Goal: Task Accomplishment & Management: Complete application form

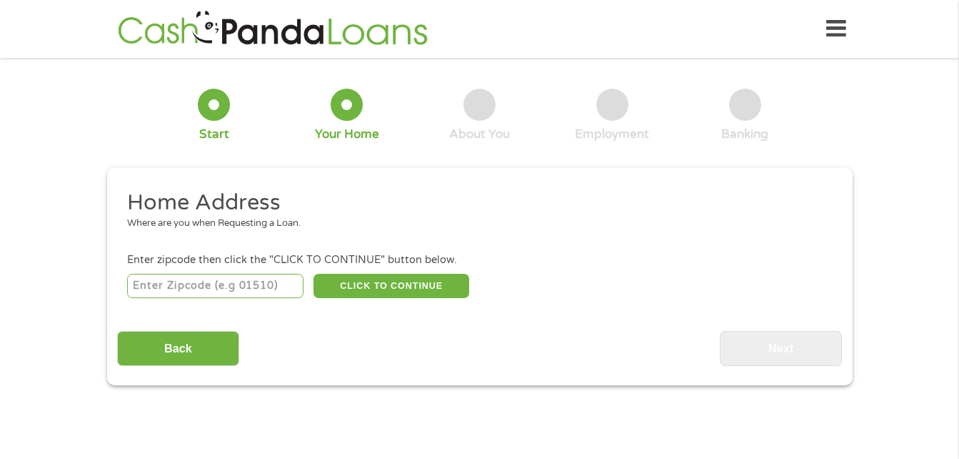
click at [164, 289] on input "number" at bounding box center [215, 286] width 176 height 24
type input "77093"
click at [407, 284] on button "CLICK TO CONTINUE" at bounding box center [392, 286] width 156 height 24
type input "77093"
type input "[GEOGRAPHIC_DATA]"
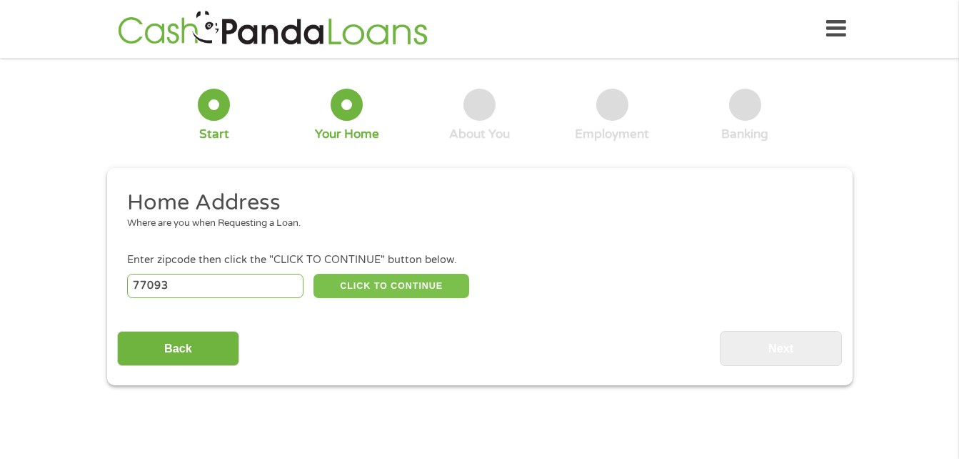
select select "[US_STATE]"
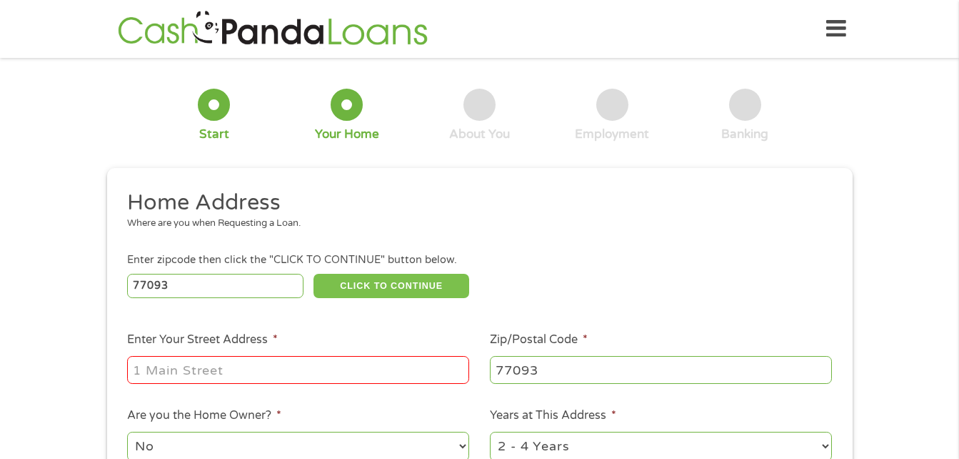
scroll to position [71, 0]
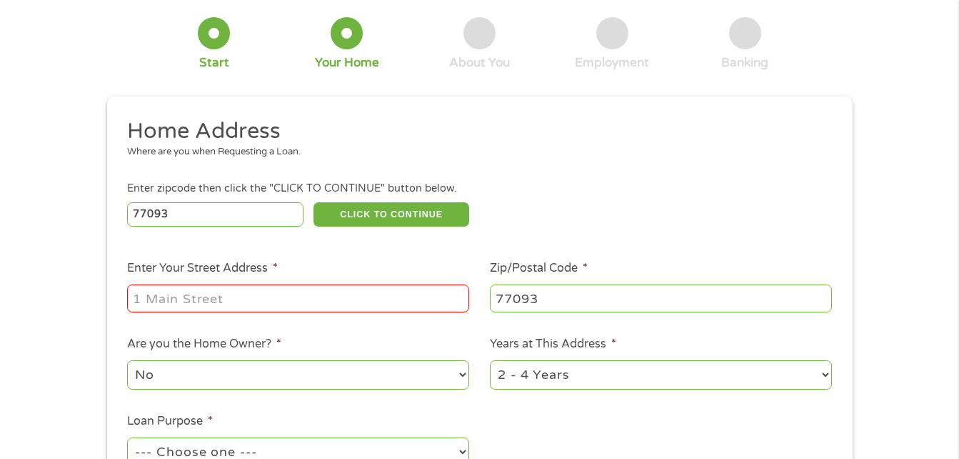
click at [225, 300] on input "Enter Your Street Address *" at bounding box center [298, 297] width 342 height 27
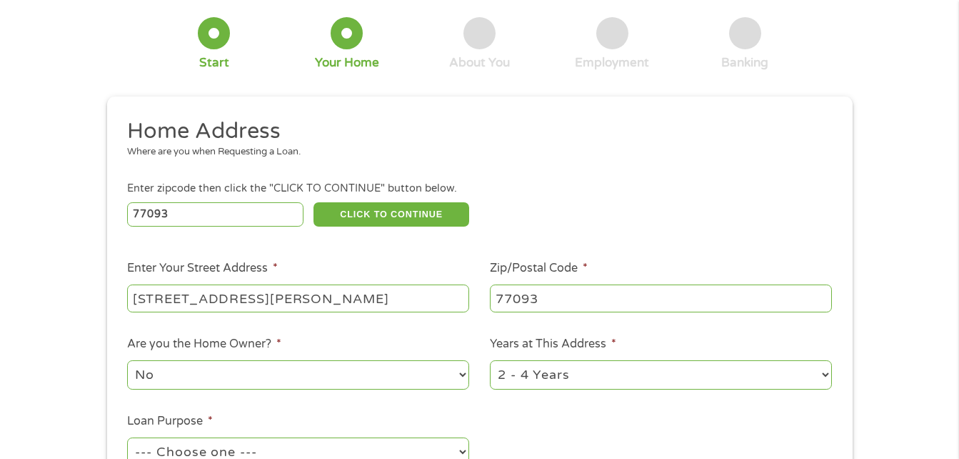
type input "[STREET_ADDRESS][PERSON_NAME]"
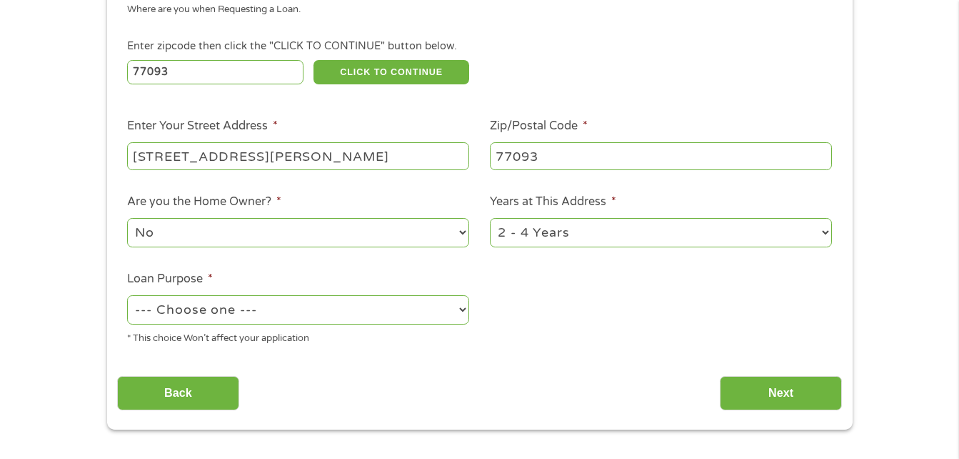
scroll to position [214, 0]
click at [679, 237] on select "1 Year or less 1 - 2 Years 2 - 4 Years Over 4 Years" at bounding box center [661, 231] width 342 height 29
select select "60months"
click at [490, 217] on select "1 Year or less 1 - 2 Years 2 - 4 Years Over 4 Years" at bounding box center [661, 231] width 342 height 29
click at [410, 309] on select "--- Choose one --- Pay Bills Debt Consolidation Home Improvement Major Purchase…" at bounding box center [298, 308] width 342 height 29
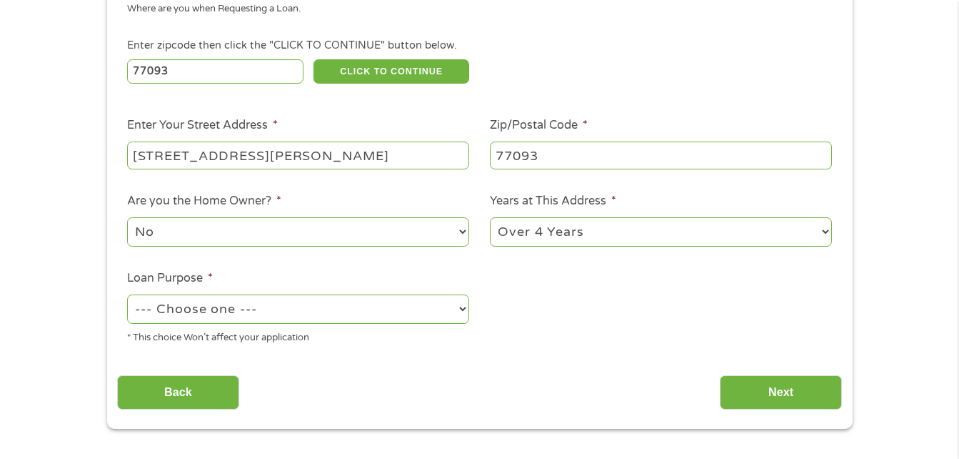
click at [127, 294] on select "--- Choose one --- Pay Bills Debt Consolidation Home Improvement Major Purchase…" at bounding box center [298, 308] width 342 height 29
click at [271, 299] on select "--- Choose one --- Pay Bills Debt Consolidation Home Improvement Major Purchase…" at bounding box center [298, 308] width 342 height 29
select select "paybills"
click at [127, 294] on select "--- Choose one --- Pay Bills Debt Consolidation Home Improvement Major Purchase…" at bounding box center [298, 308] width 342 height 29
click at [762, 376] on input "Next" at bounding box center [781, 392] width 122 height 35
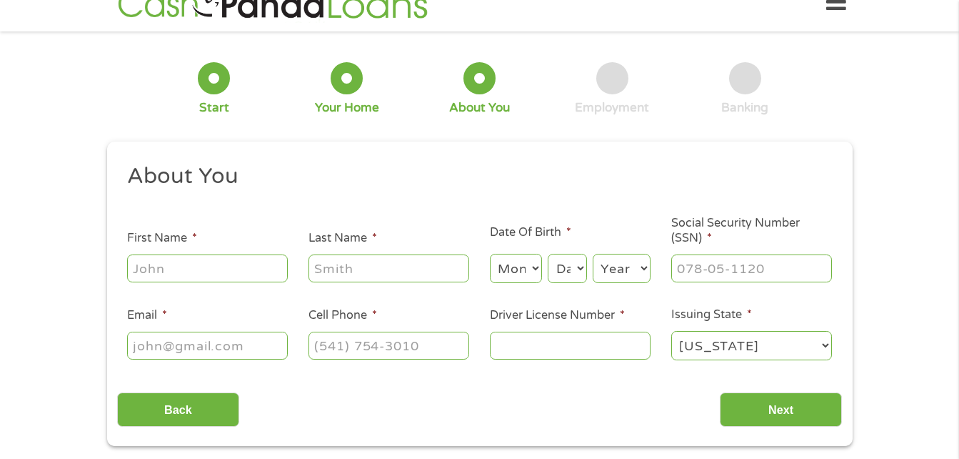
scroll to position [0, 0]
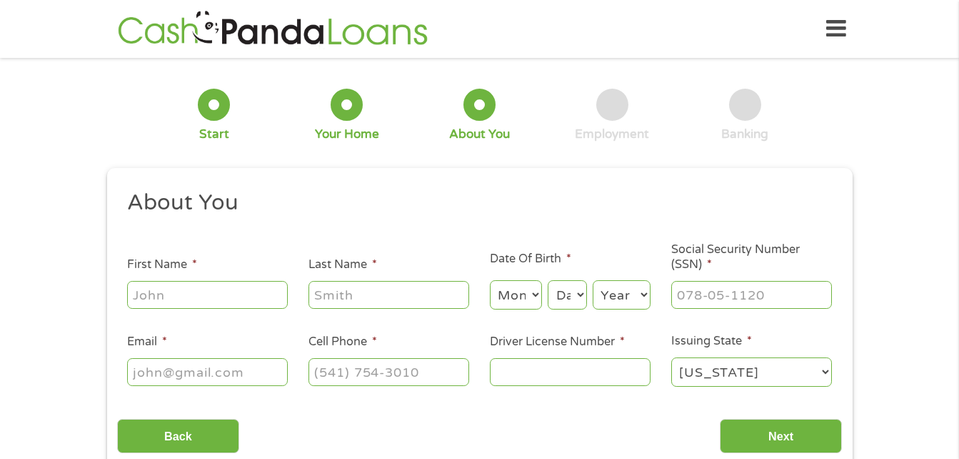
click at [248, 291] on input "First Name *" at bounding box center [207, 294] width 161 height 27
type input "[PERSON_NAME]"
select select "1"
select select "22"
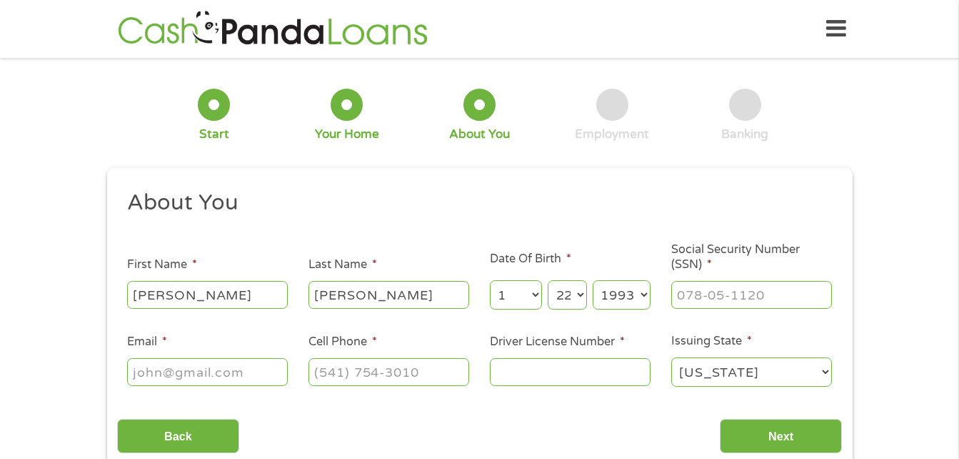
select select "1992"
type input "627-30-3765"
type input "[EMAIL_ADDRESS][DOMAIN_NAME]"
type input "[PHONE_NUMBER]"
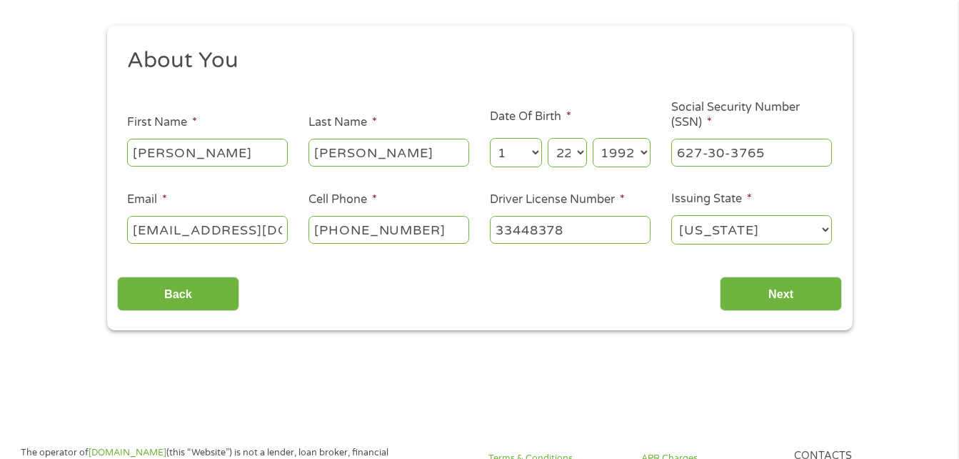
scroll to position [143, 0]
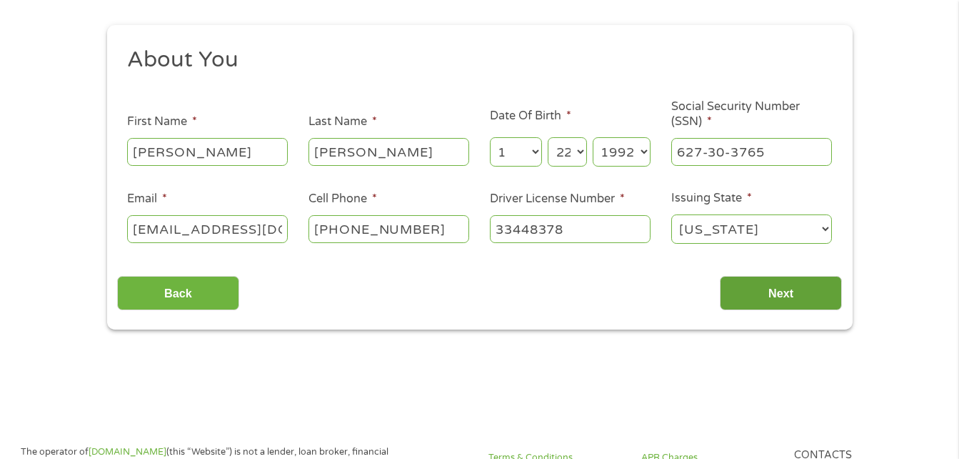
type input "33448378"
click at [773, 282] on input "Next" at bounding box center [781, 293] width 122 height 35
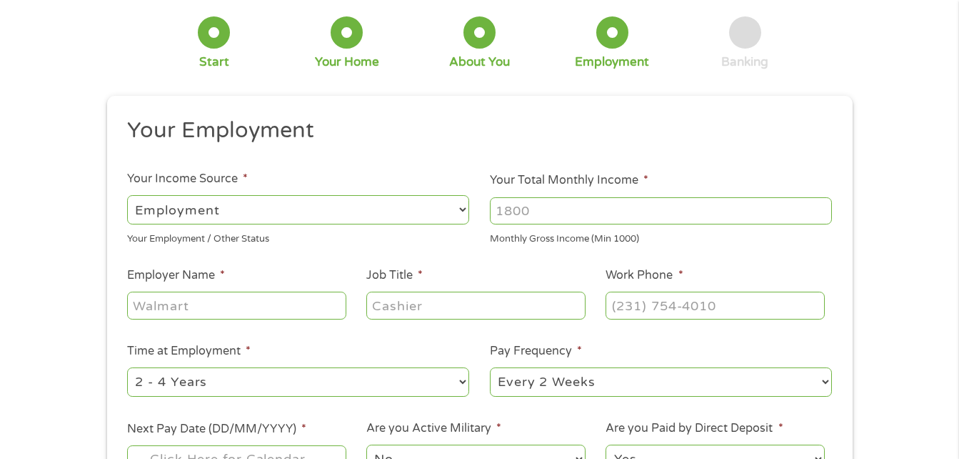
scroll to position [0, 0]
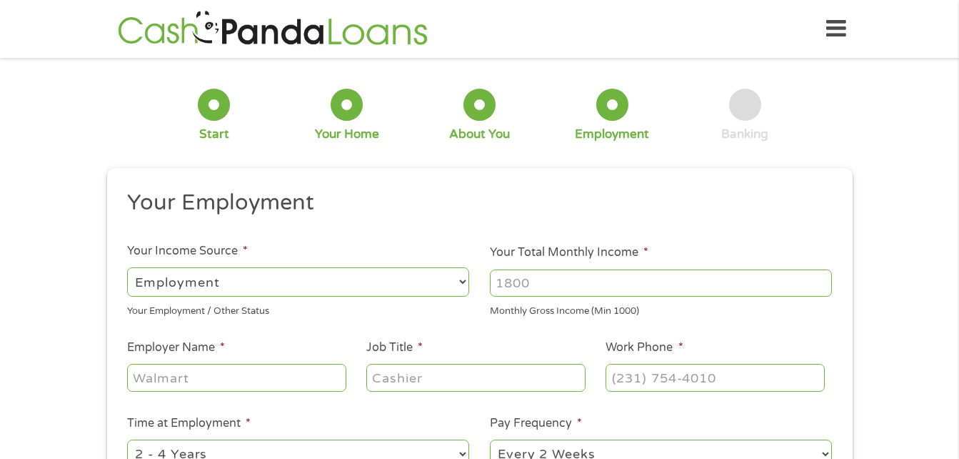
click at [546, 290] on input "Your Total Monthly Income *" at bounding box center [661, 282] width 342 height 27
type input "2500"
click at [251, 380] on input "Employer Name *" at bounding box center [236, 377] width 219 height 27
type input "Inteplast"
type input "Office Clerk"
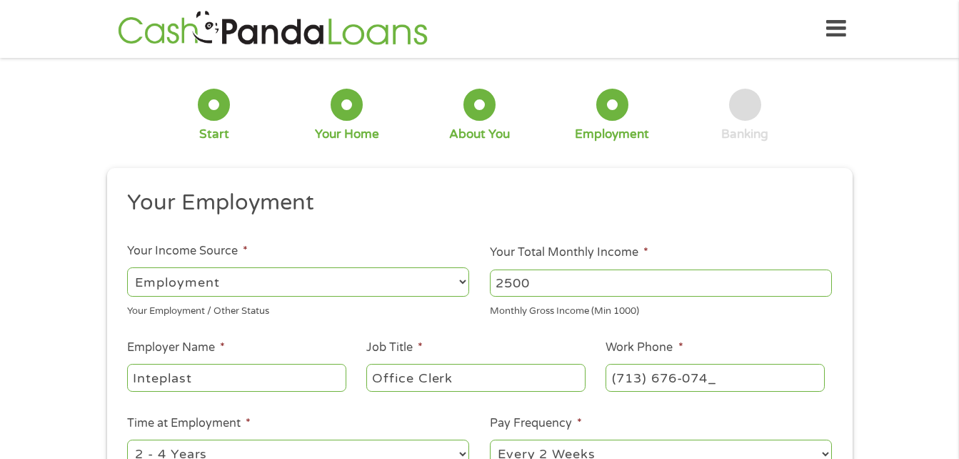
type input "[PHONE_NUMBER]"
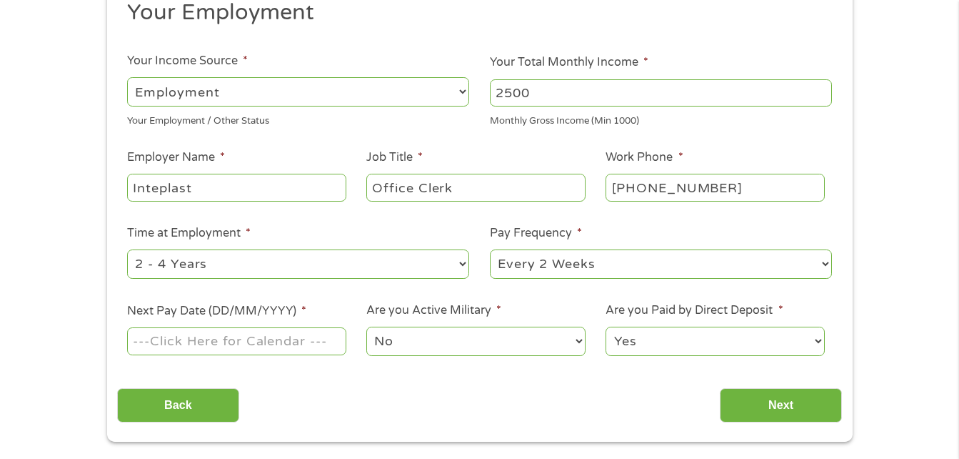
scroll to position [214, 0]
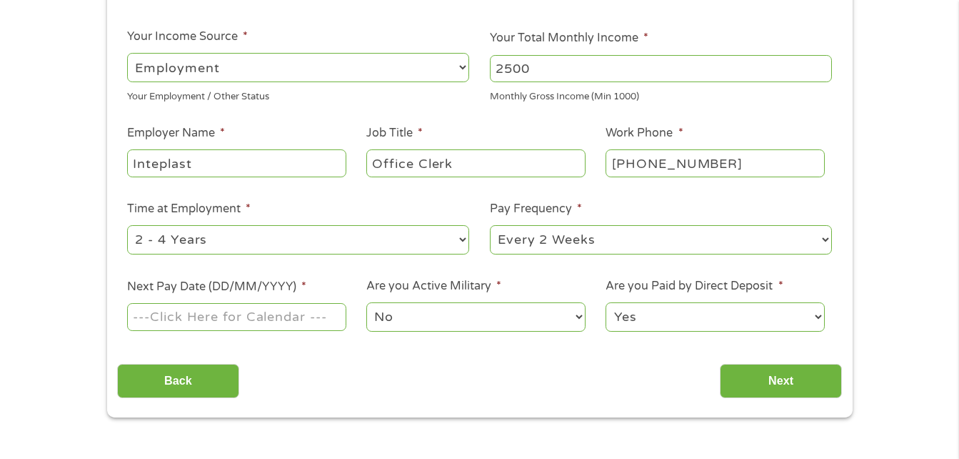
click at [256, 244] on select "--- Choose one --- 1 Year or less 1 - 2 Years 2 - 4 Years Over 4 Years" at bounding box center [298, 239] width 342 height 29
select select "60months"
click at [127, 225] on select "--- Choose one --- 1 Year or less 1 - 2 Years 2 - 4 Years Over 4 Years" at bounding box center [298, 239] width 342 height 29
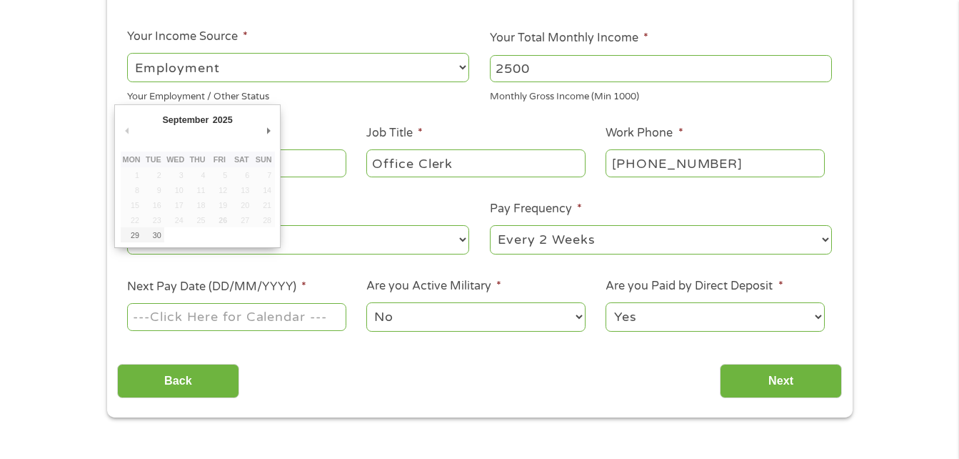
click at [224, 319] on input "Next Pay Date (DD/MM/YYYY) *" at bounding box center [236, 316] width 219 height 27
type input "[DATE]"
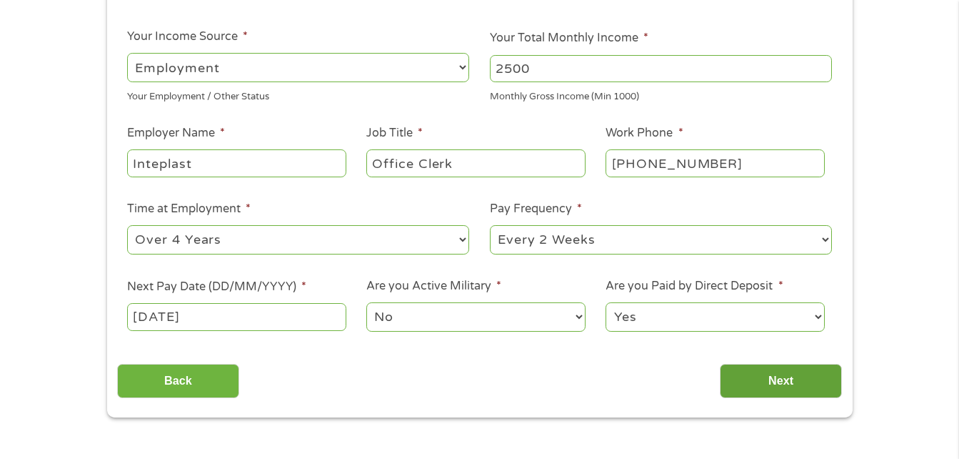
click at [762, 391] on input "Next" at bounding box center [781, 381] width 122 height 35
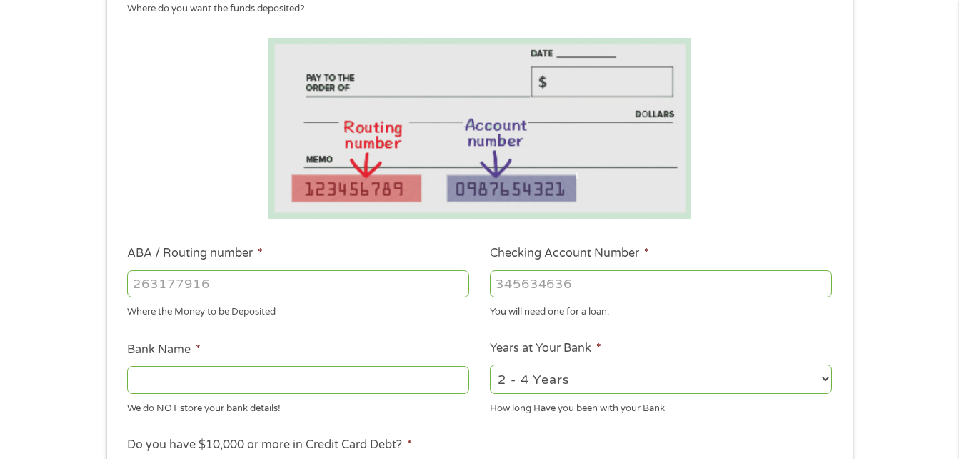
click at [221, 290] on input "ABA / Routing number *" at bounding box center [298, 283] width 342 height 27
type input "111900659"
type input "[PERSON_NAME] FARGO BANK"
type input "111900659"
click at [611, 284] on input "Checking Account Number *" at bounding box center [661, 283] width 342 height 27
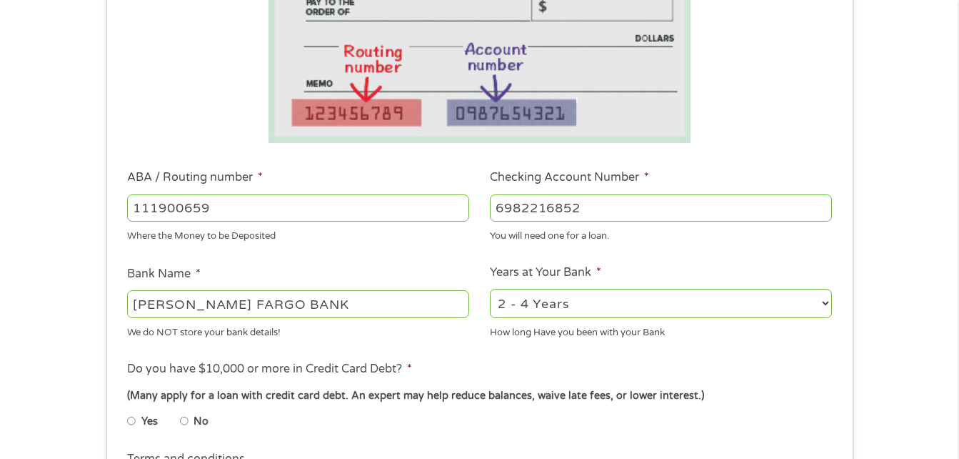
scroll to position [429, 0]
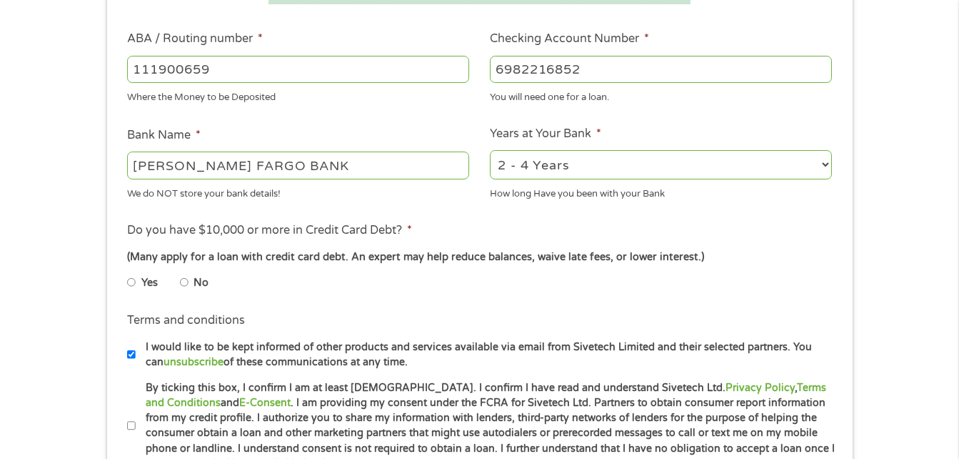
type input "6982216852"
click at [186, 283] on input "No" at bounding box center [184, 282] width 9 height 23
radio input "true"
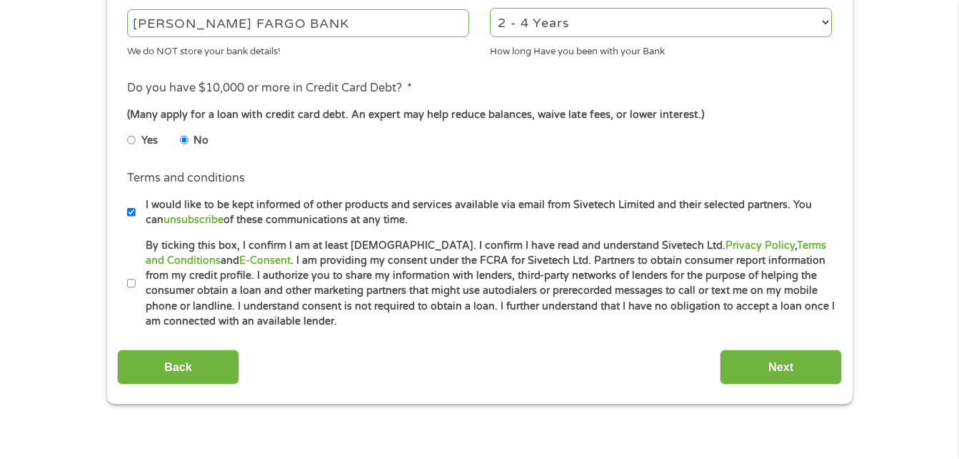
scroll to position [571, 0]
click at [778, 376] on input "Next" at bounding box center [781, 366] width 122 height 35
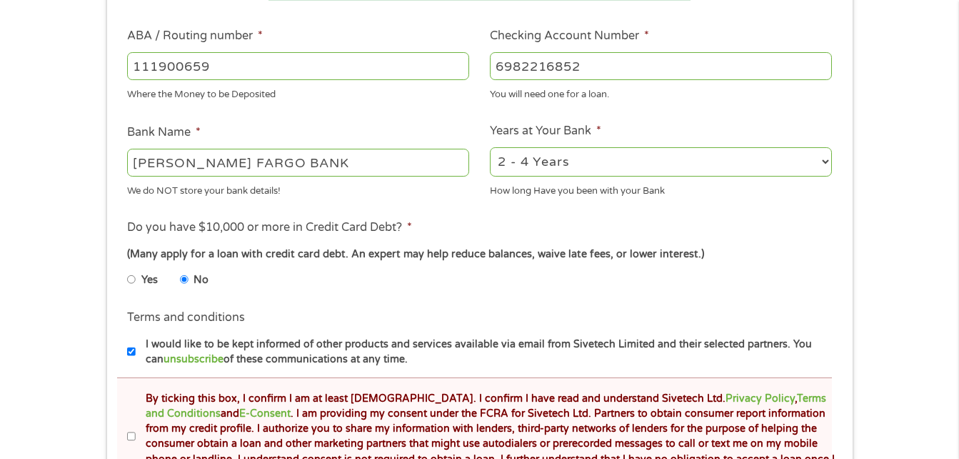
scroll to position [714, 0]
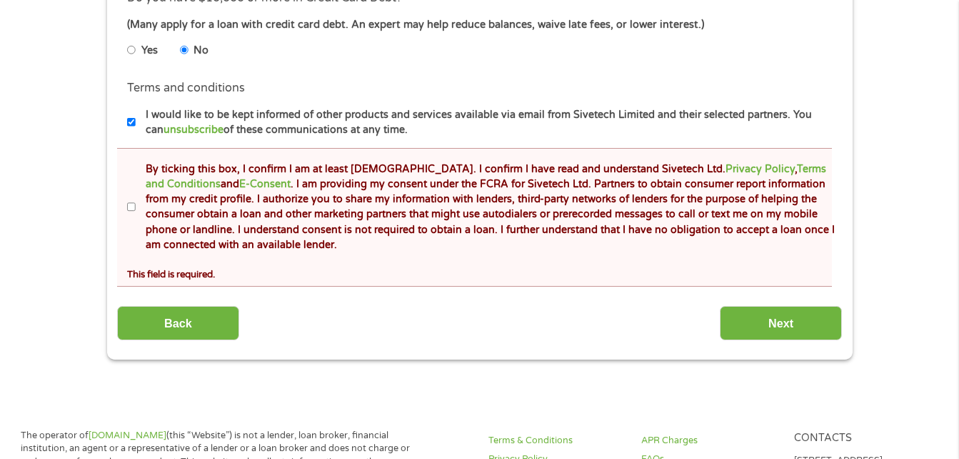
click at [127, 206] on input "By ticking this box, I confirm I am at least [DEMOGRAPHIC_DATA]. I confirm I ha…" at bounding box center [131, 207] width 9 height 23
checkbox input "true"
click at [776, 319] on input "Next" at bounding box center [781, 323] width 122 height 35
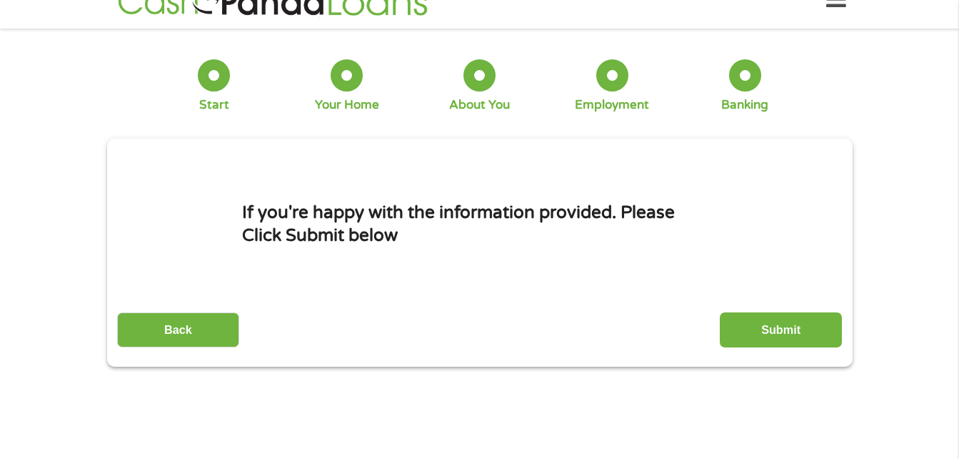
scroll to position [0, 0]
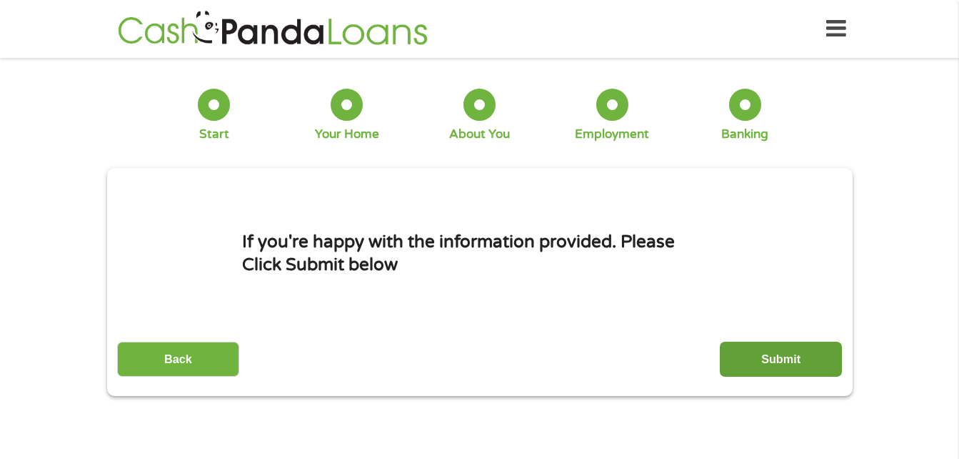
click at [821, 366] on input "Submit" at bounding box center [781, 358] width 122 height 35
